Goal: Information Seeking & Learning: Learn about a topic

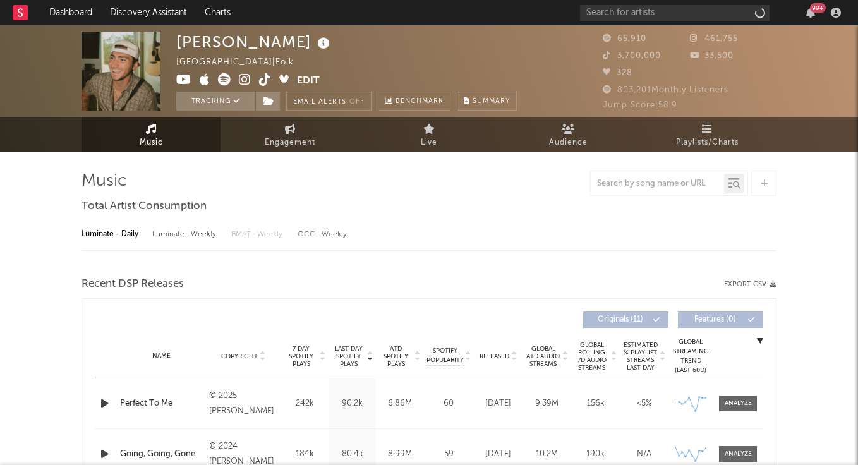
select select "6m"
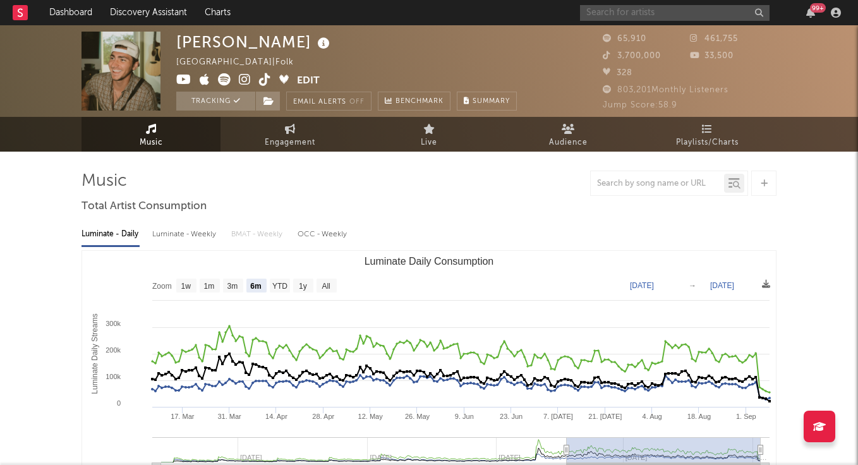
click at [667, 13] on input "text" at bounding box center [675, 13] width 190 height 16
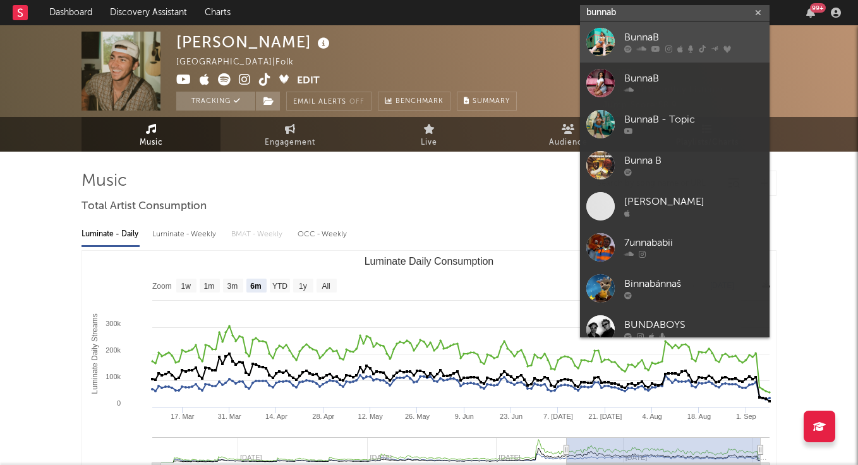
type input "bunnab"
click at [642, 28] on link "BunnaB" at bounding box center [675, 41] width 190 height 41
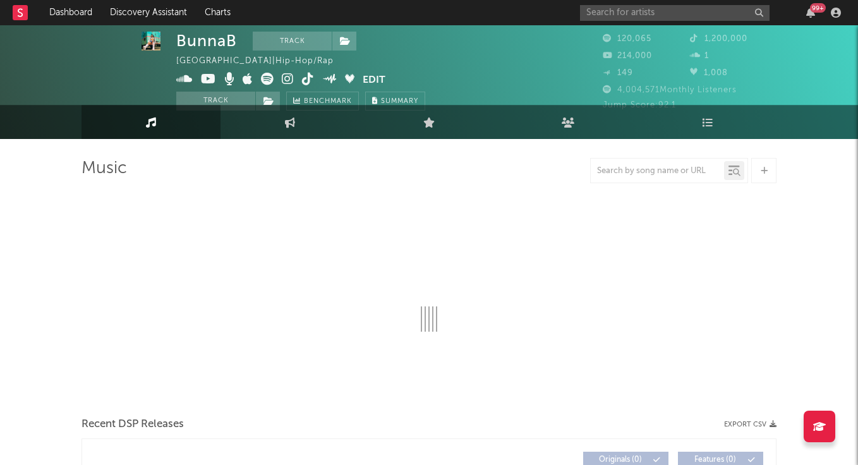
select select "6m"
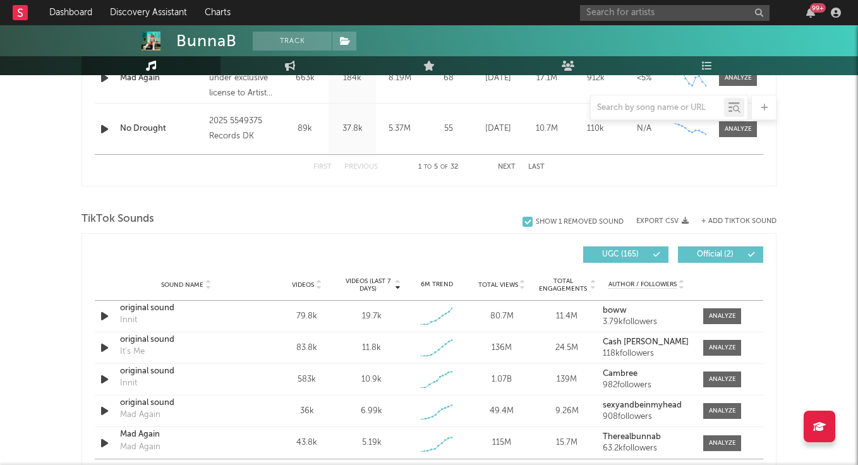
scroll to position [733, 0]
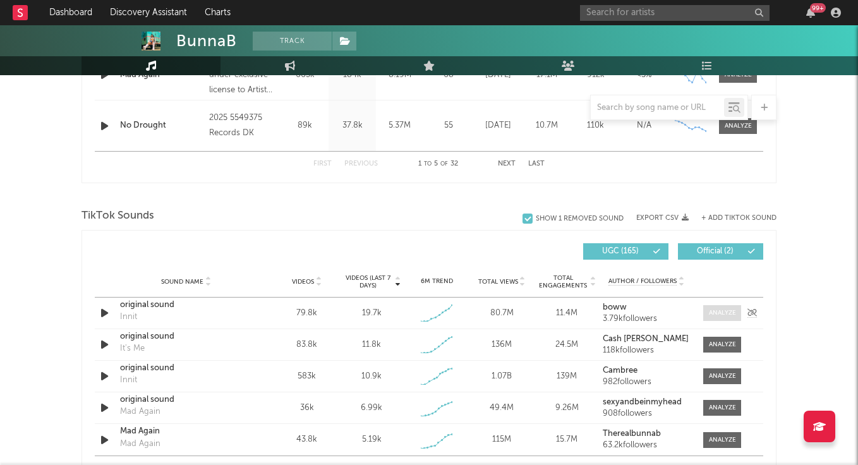
click at [730, 310] on div at bounding box center [722, 312] width 27 height 9
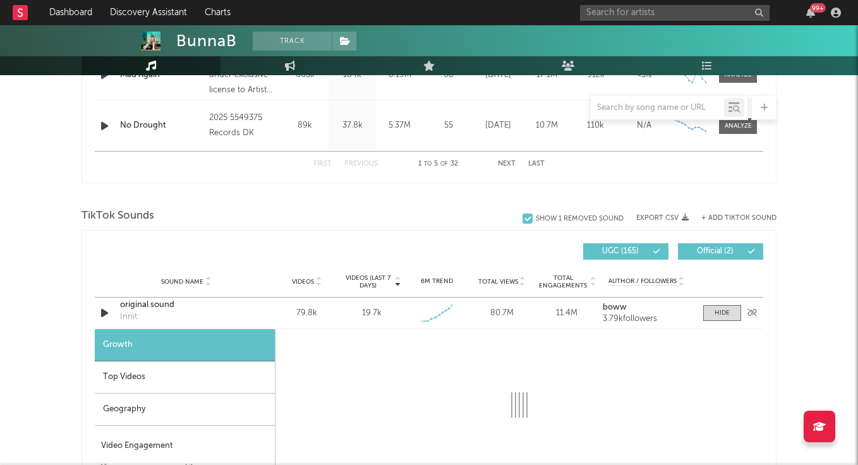
select select "1w"
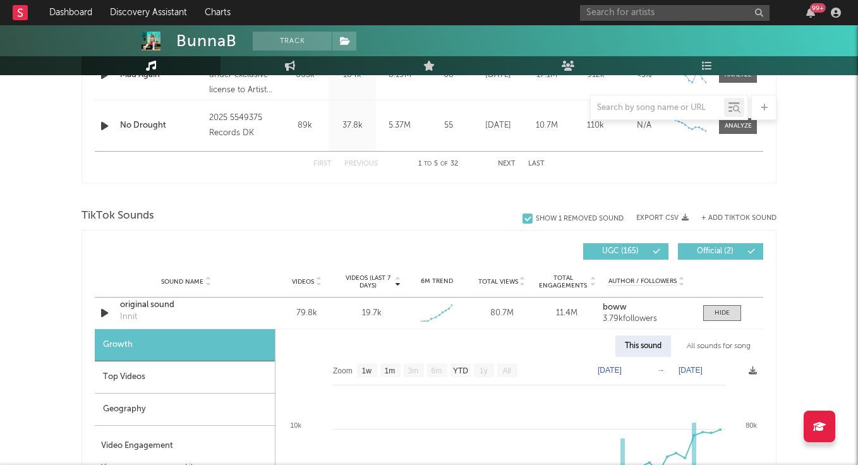
click at [161, 368] on div "Top Videos" at bounding box center [185, 377] width 180 height 32
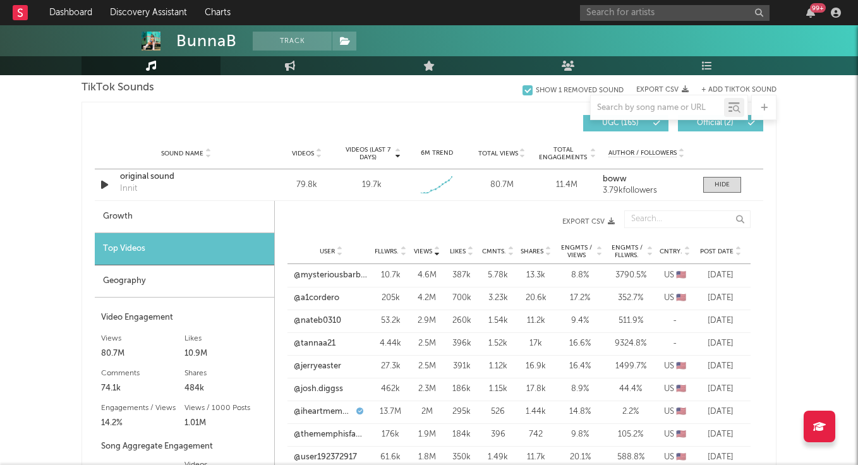
scroll to position [867, 0]
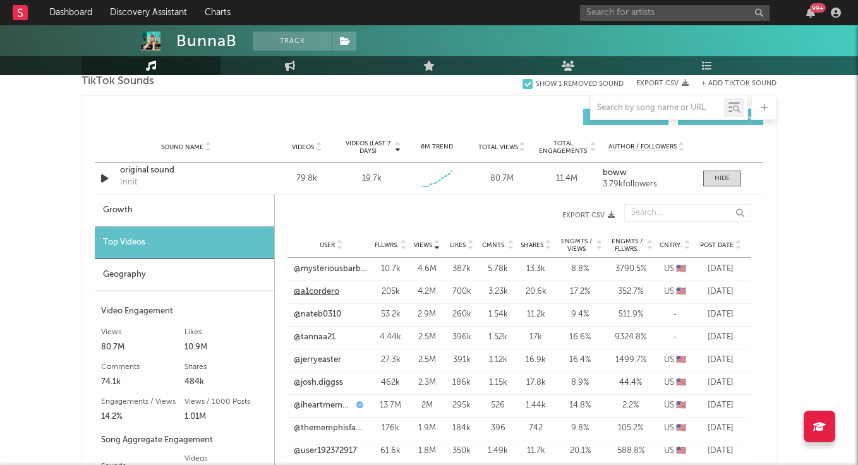
click at [324, 288] on link "@a1cordero" at bounding box center [316, 292] width 45 height 13
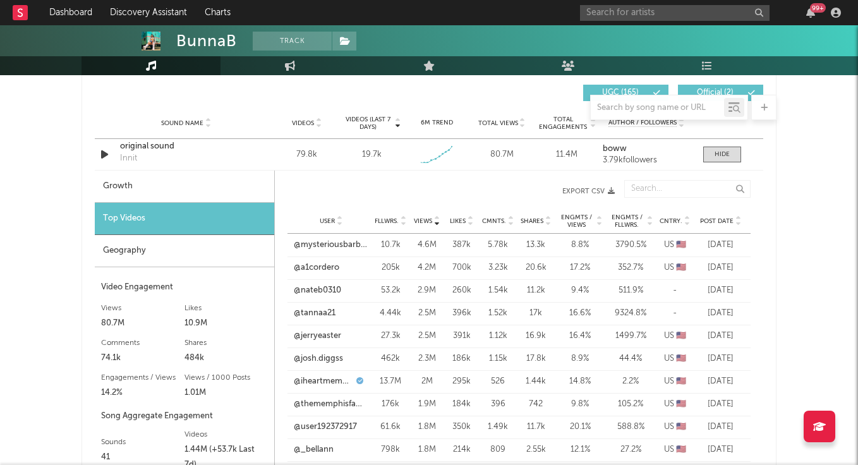
scroll to position [893, 0]
click at [317, 265] on link "@a1cordero" at bounding box center [316, 266] width 45 height 13
click at [344, 239] on link "@mysteriousbarbieee" at bounding box center [331, 244] width 75 height 13
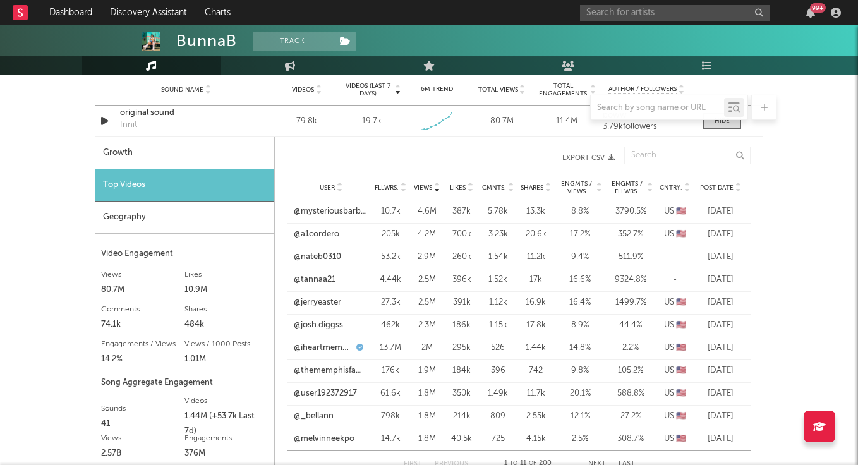
scroll to position [926, 0]
click at [326, 328] on link "@josh.diggss" at bounding box center [318, 324] width 49 height 13
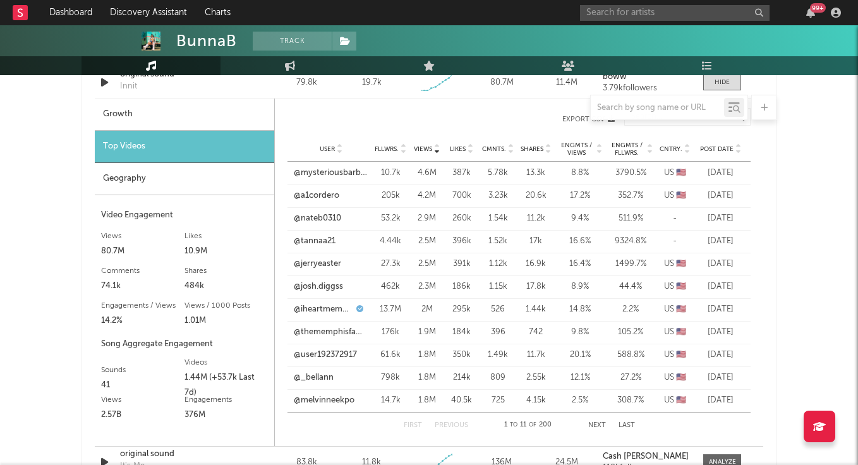
scroll to position [981, 0]
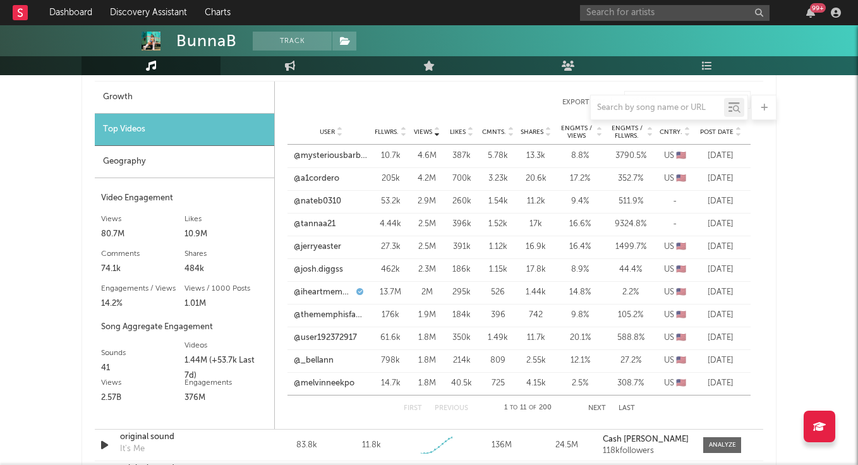
click at [391, 131] on span "Fllwrs." at bounding box center [387, 132] width 24 height 8
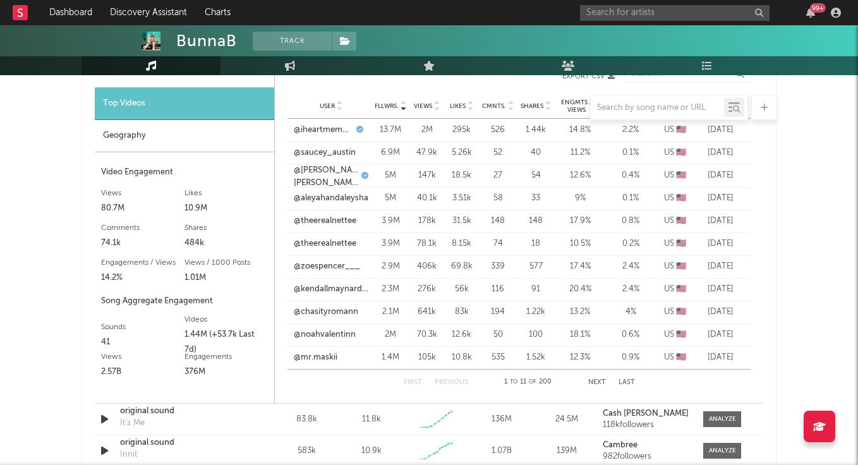
scroll to position [1007, 0]
click at [603, 382] on button "Next" at bounding box center [597, 381] width 18 height 7
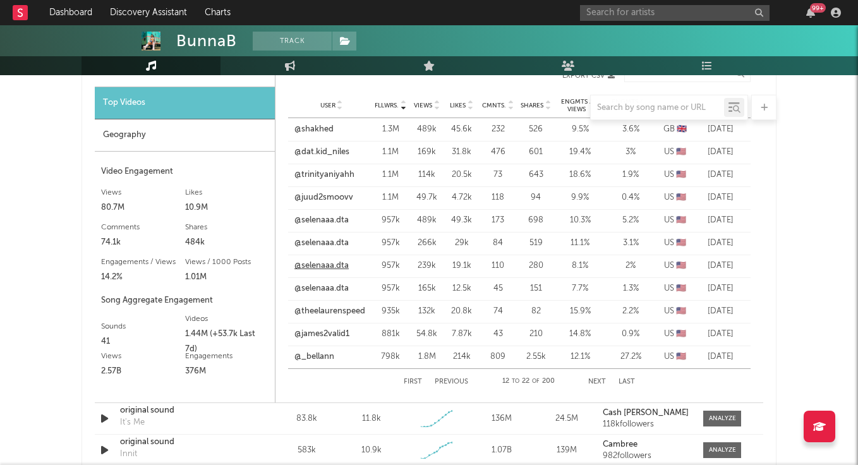
click at [318, 264] on link "@selenaaa.dta" at bounding box center [321, 266] width 54 height 13
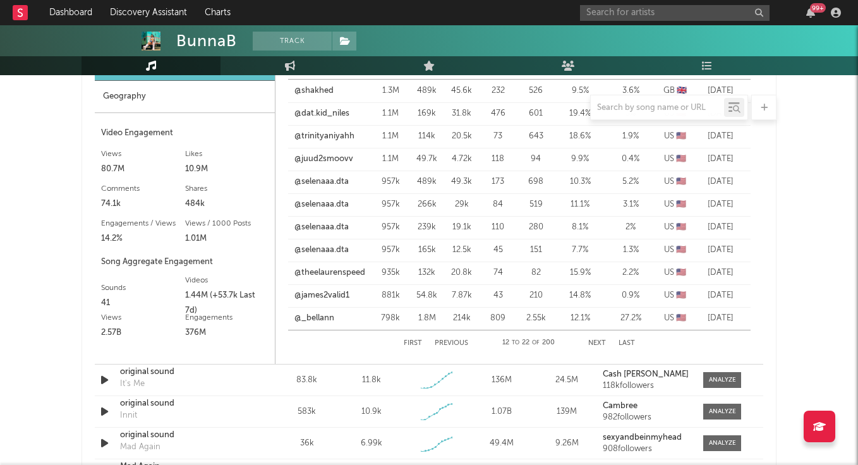
scroll to position [1035, 0]
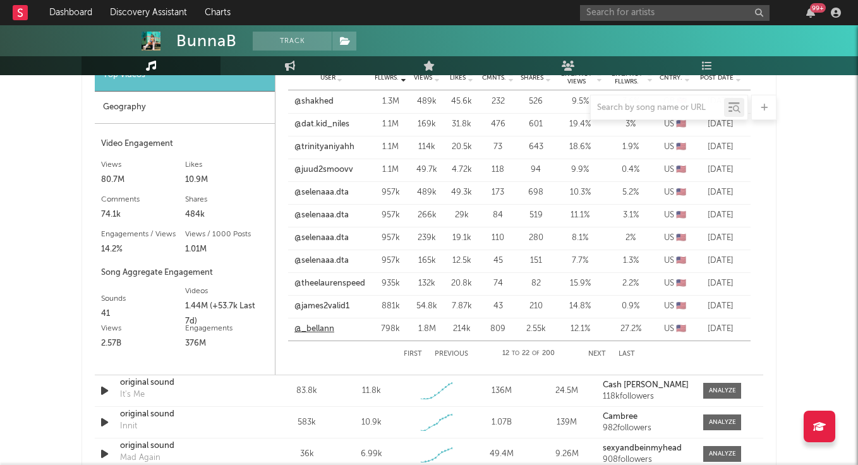
click at [322, 323] on link "@_bellann" at bounding box center [314, 329] width 40 height 13
click at [600, 358] on div "First Previous 12 to 22 of 200 Next Last" at bounding box center [519, 353] width 231 height 25
click at [600, 356] on button "Next" at bounding box center [597, 354] width 18 height 7
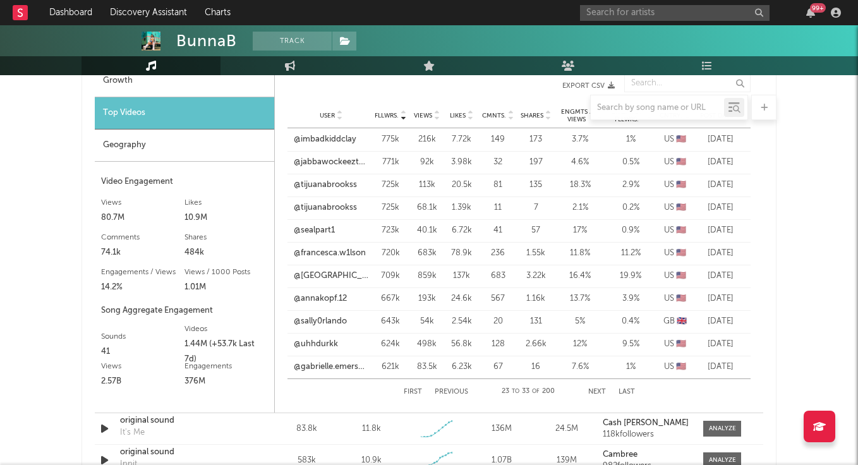
scroll to position [994, 0]
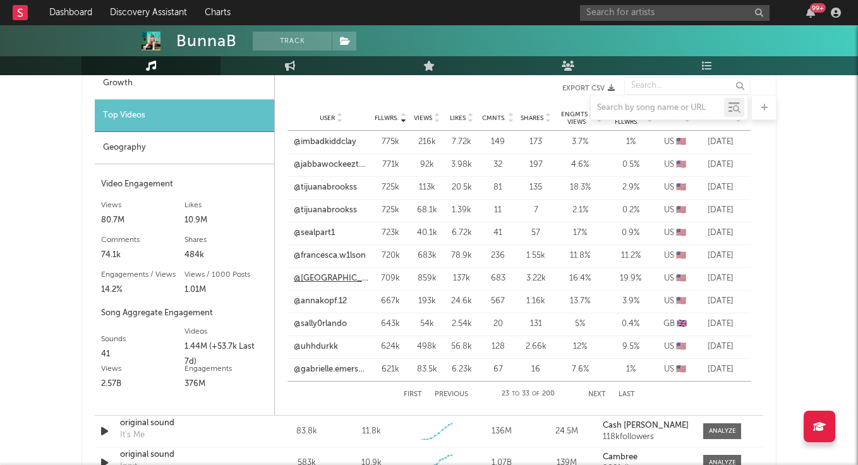
click at [342, 273] on link "@[GEOGRAPHIC_DATA]" at bounding box center [331, 278] width 75 height 13
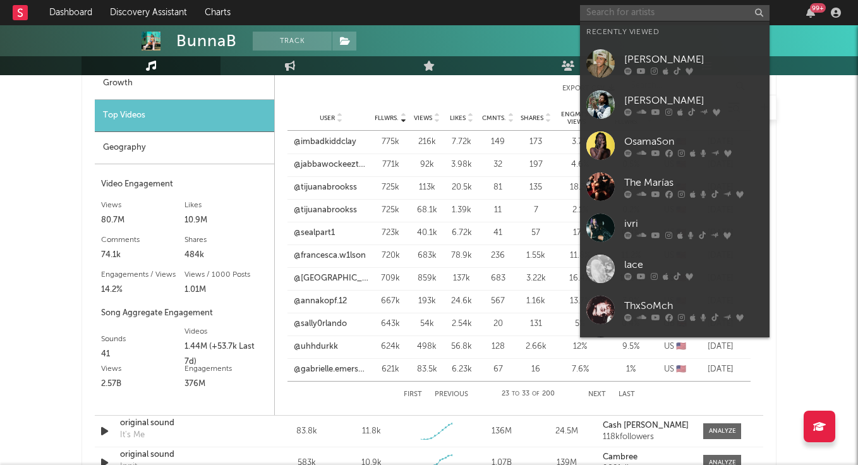
click at [667, 13] on input "text" at bounding box center [675, 13] width 190 height 16
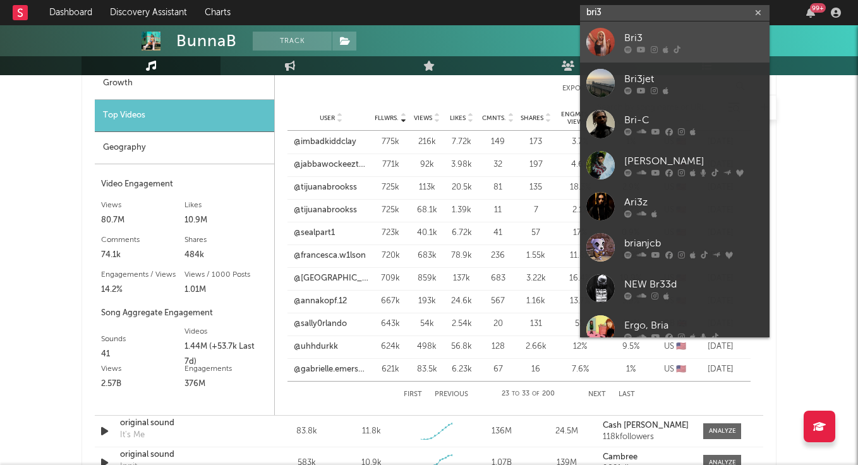
type input "bri3"
click at [668, 33] on div "Bri3" at bounding box center [693, 37] width 139 height 15
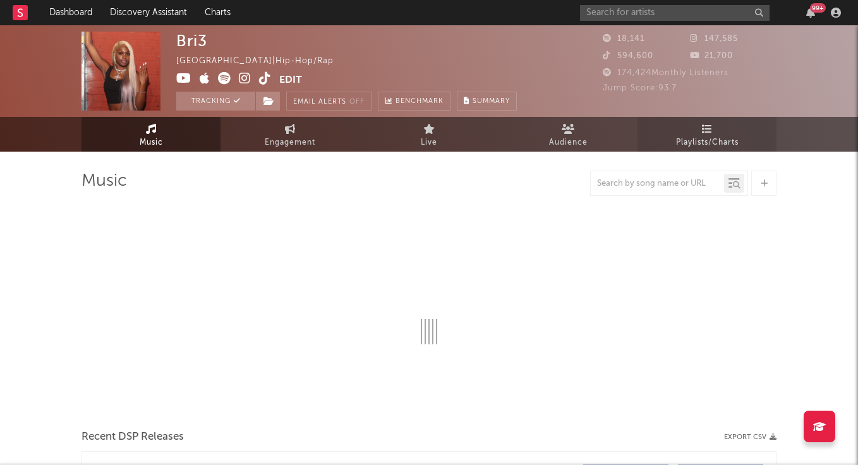
select select "6m"
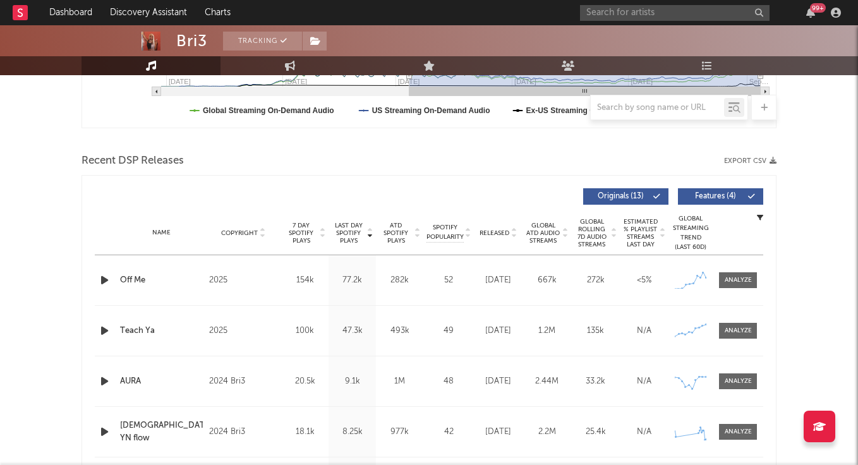
scroll to position [379, 0]
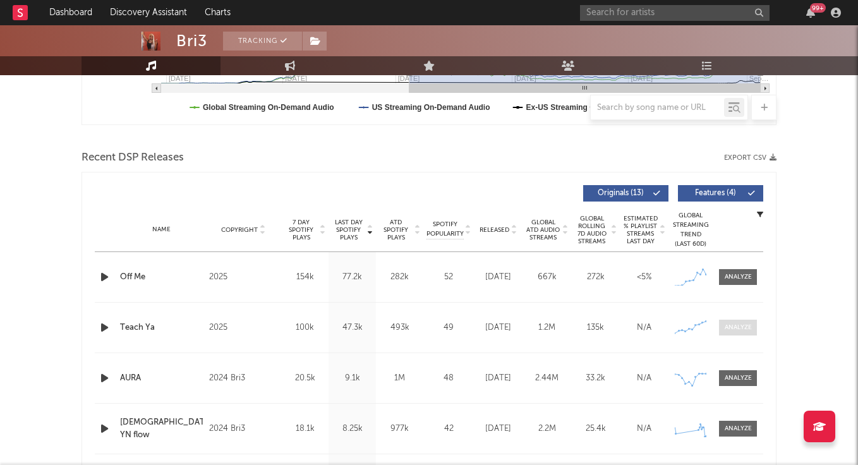
click at [754, 325] on span at bounding box center [738, 328] width 38 height 16
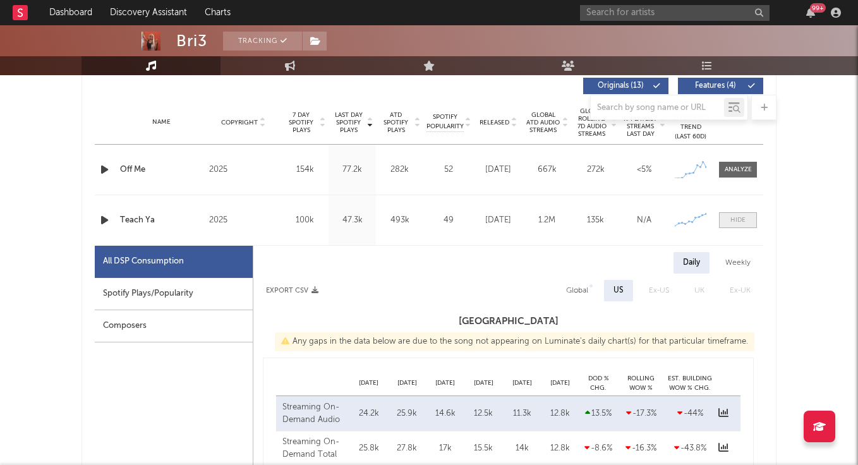
select select "1w"
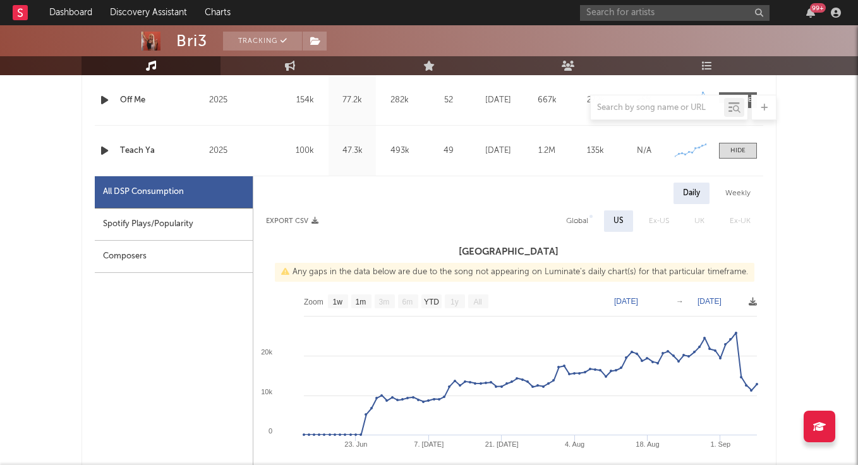
scroll to position [563, 0]
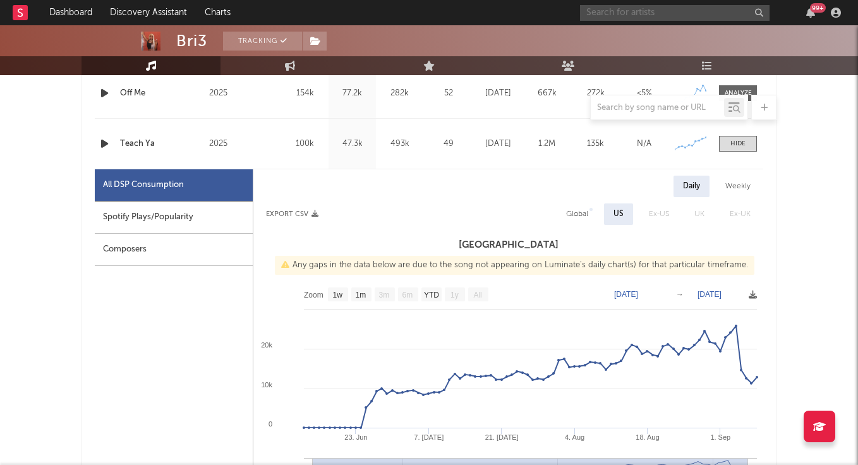
click at [629, 16] on input "text" at bounding box center [675, 13] width 190 height 16
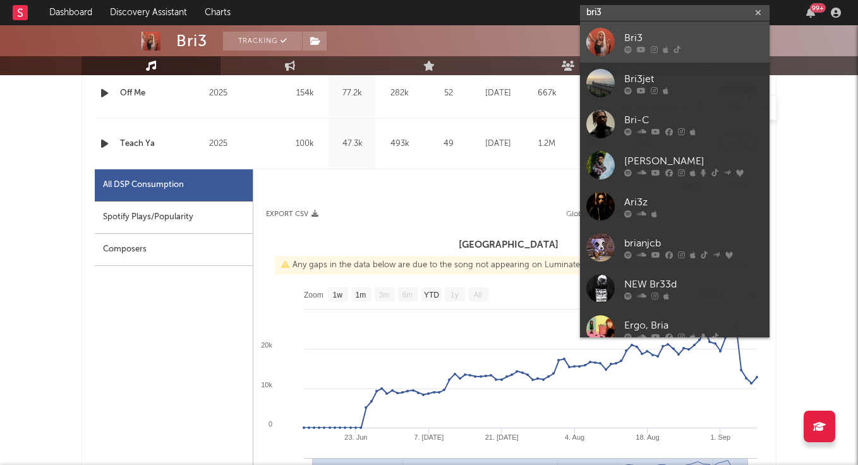
type input "bri3"
click at [643, 40] on div "Bri3" at bounding box center [693, 37] width 139 height 15
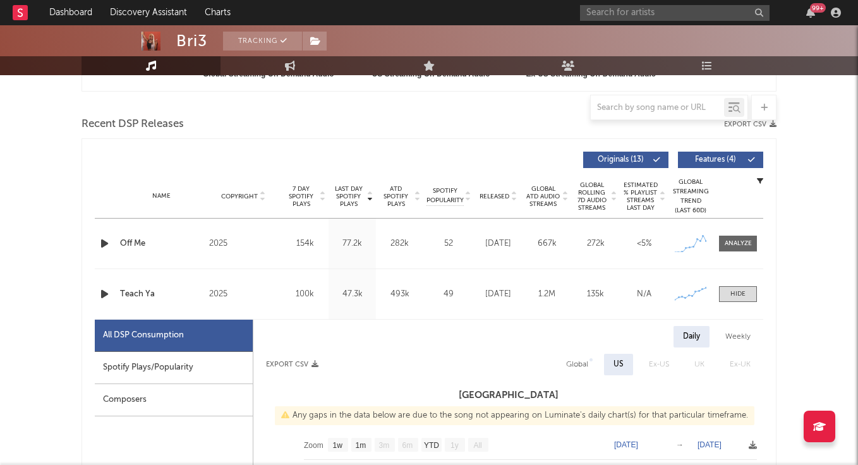
scroll to position [347, 0]
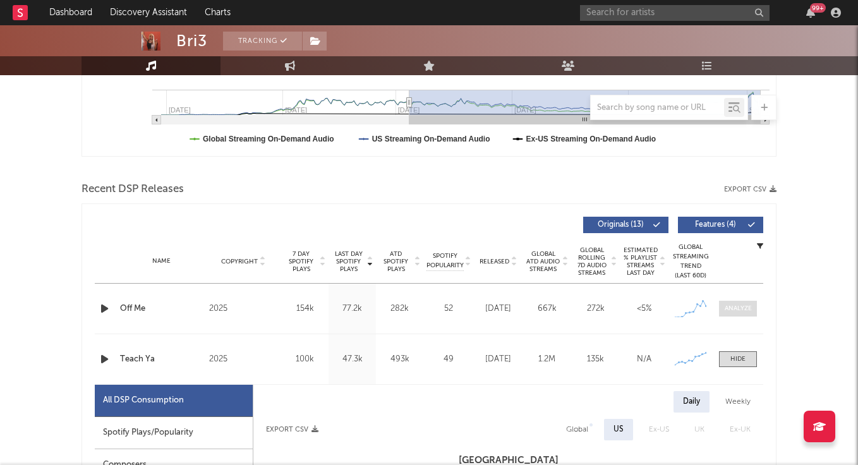
click at [739, 309] on div at bounding box center [738, 308] width 27 height 9
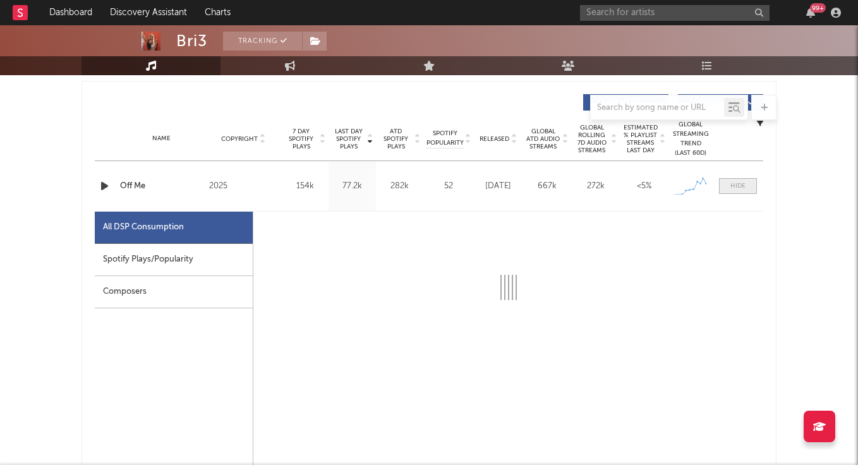
scroll to position [551, 0]
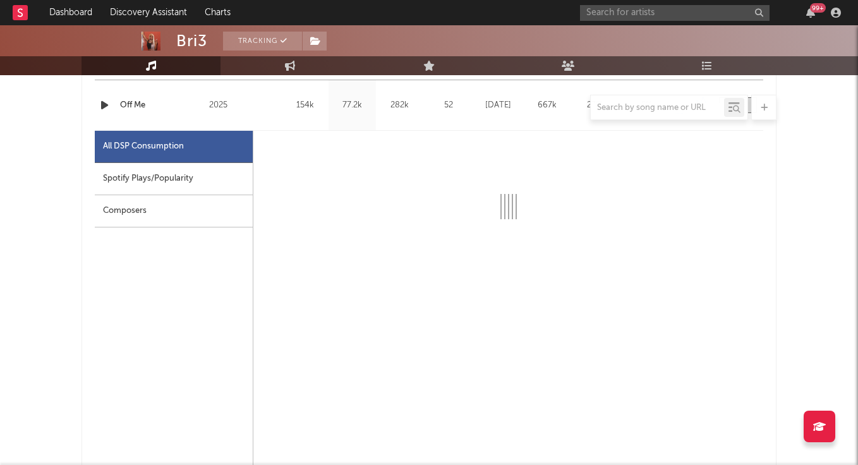
select select "1w"
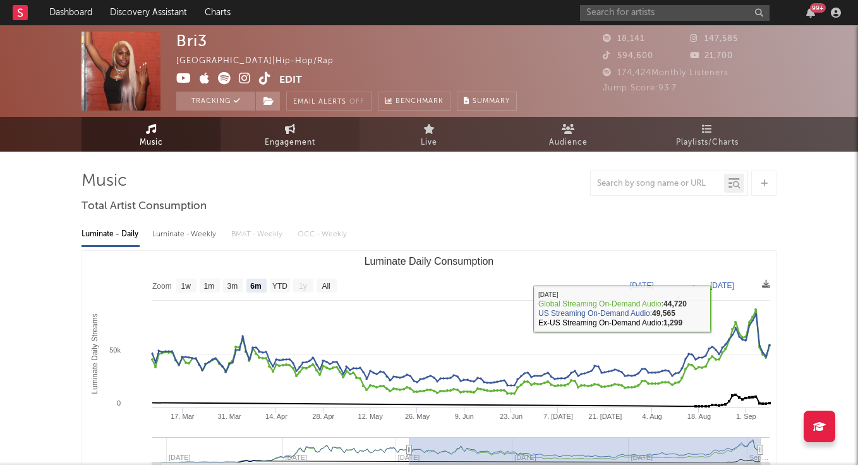
scroll to position [0, 0]
click at [294, 138] on span "Engagement" at bounding box center [290, 142] width 51 height 15
select select "1w"
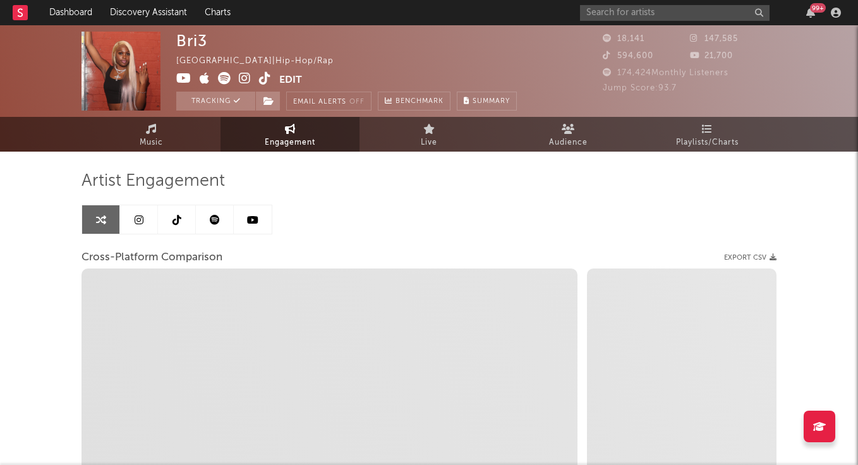
click at [146, 221] on link at bounding box center [139, 219] width 38 height 28
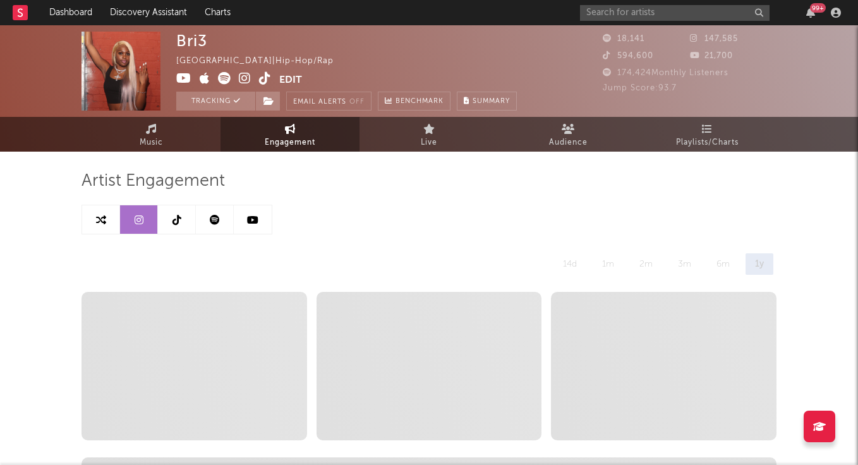
select select "6m"
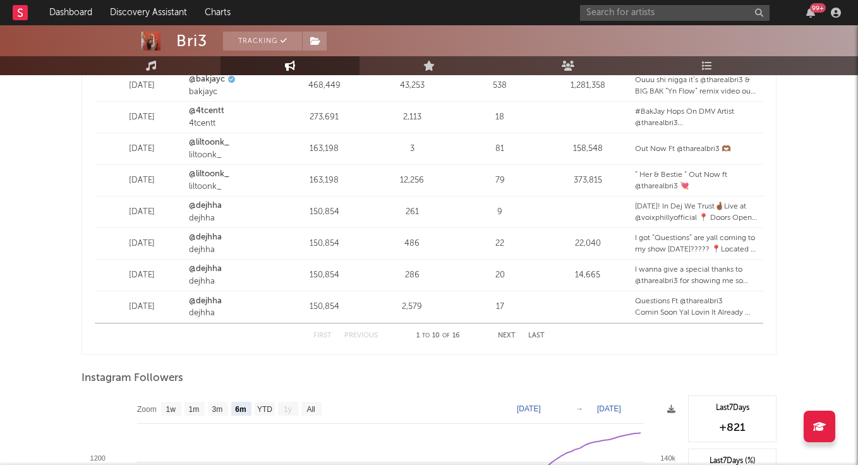
scroll to position [1644, 0]
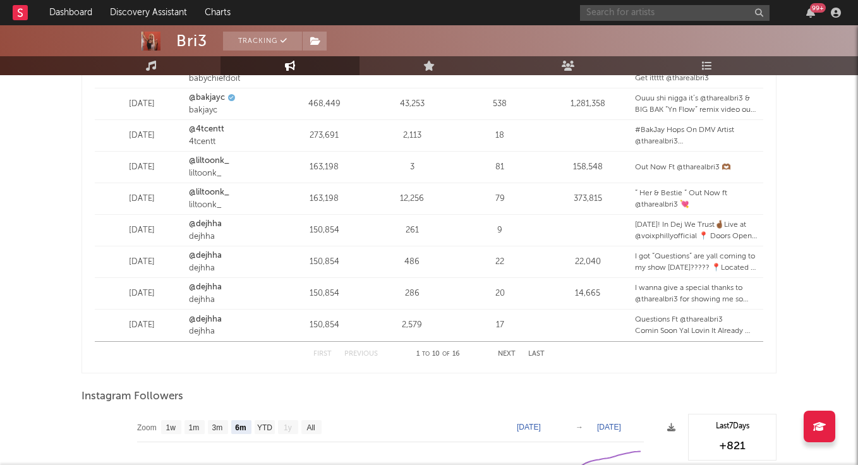
click at [634, 10] on input "text" at bounding box center [675, 13] width 190 height 16
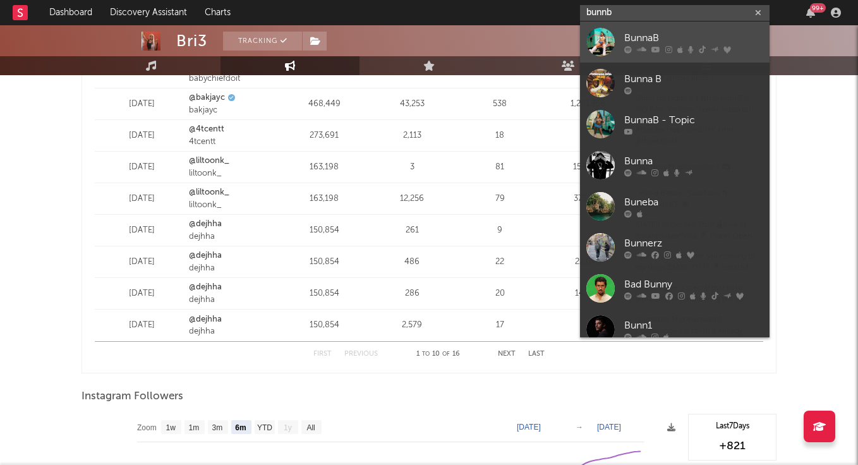
type input "bunnb"
click at [644, 32] on div "BunnaB" at bounding box center [693, 37] width 139 height 15
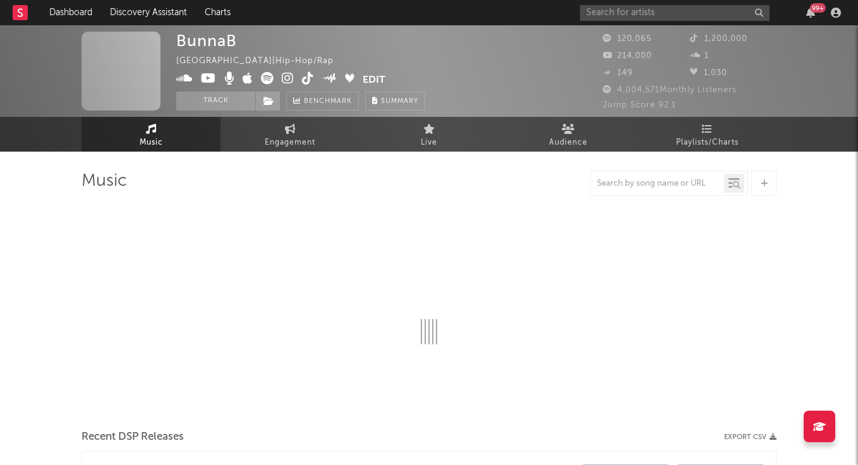
select select "6m"
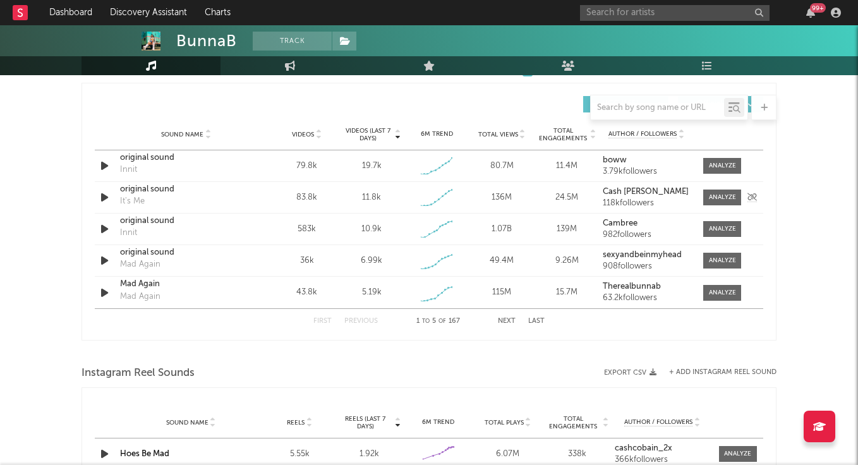
scroll to position [878, 0]
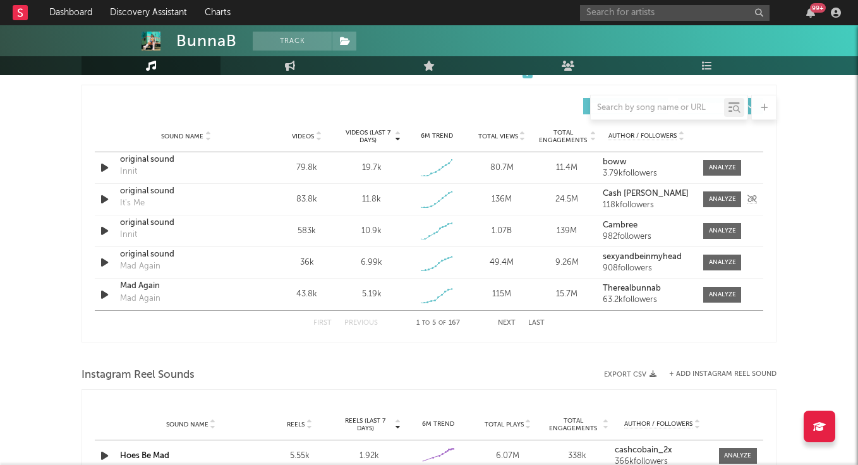
click at [148, 193] on div "original sound" at bounding box center [186, 191] width 132 height 13
